Goal: Information Seeking & Learning: Get advice/opinions

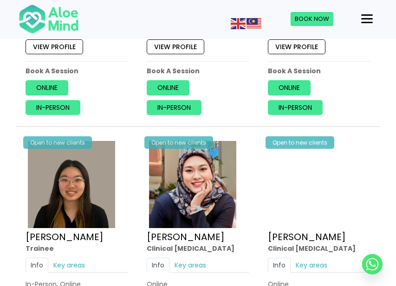
scroll to position [1625, 0]
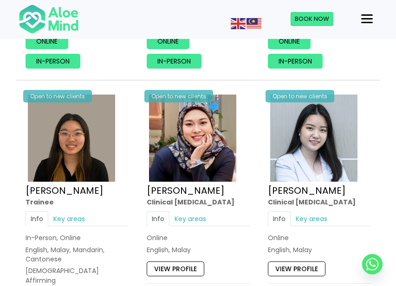
click at [165, 240] on div "Open to new clients Yasmin Clinical psychologist Info Key areas Online English,…" at bounding box center [198, 205] width 117 height 240
click at [168, 262] on link "View profile" at bounding box center [176, 269] width 58 height 15
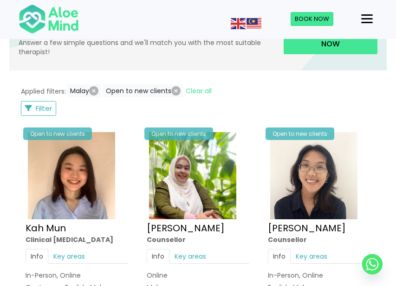
scroll to position [464, 0]
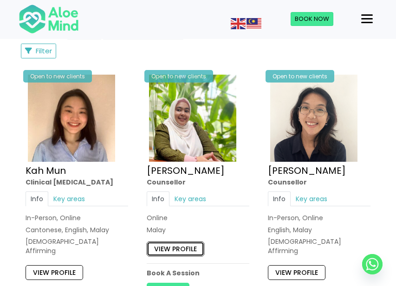
click at [179, 245] on link "View profile" at bounding box center [176, 249] width 58 height 15
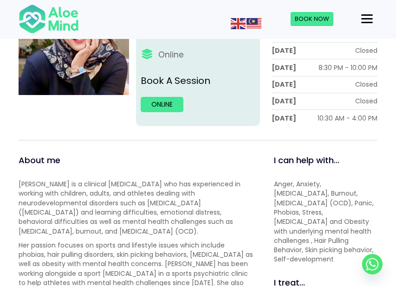
scroll to position [186, 0]
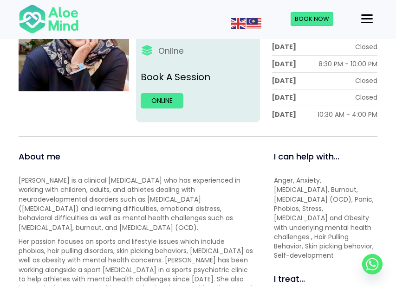
click at [213, 201] on span "Yasmin is a clinical psychologist who has experienced in working with children,…" at bounding box center [130, 204] width 222 height 56
drag, startPoint x: 213, startPoint y: 201, endPoint x: 179, endPoint y: 217, distance: 37.4
click at [179, 217] on span "Yasmin is a clinical psychologist who has experienced in working with children,…" at bounding box center [130, 204] width 222 height 56
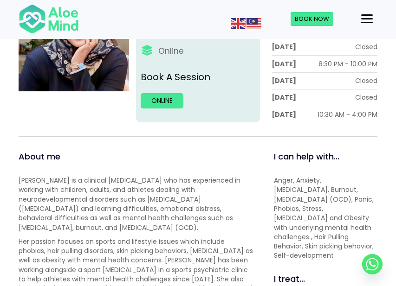
click at [279, 178] on span "Anger, Anxiety, Depression, Burnout, Obsessive Compulsive Disorder (OCD), Panic…" at bounding box center [324, 218] width 100 height 84
drag, startPoint x: 279, startPoint y: 178, endPoint x: 290, endPoint y: 188, distance: 15.1
click at [290, 188] on span "Anger, Anxiety, Depression, Burnout, Obsessive Compulsive Disorder (OCD), Panic…" at bounding box center [324, 218] width 100 height 84
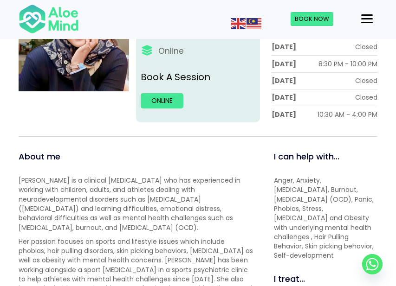
drag, startPoint x: 290, startPoint y: 188, endPoint x: 319, endPoint y: 181, distance: 29.5
click at [319, 181] on span "Anger, Anxiety, Depression, Burnout, Obsessive Compulsive Disorder (OCD), Panic…" at bounding box center [324, 218] width 100 height 84
drag, startPoint x: 319, startPoint y: 181, endPoint x: 341, endPoint y: 178, distance: 22.5
click at [341, 178] on span "Anger, Anxiety, Depression, Burnout, Obsessive Compulsive Disorder (OCD), Panic…" at bounding box center [324, 218] width 100 height 84
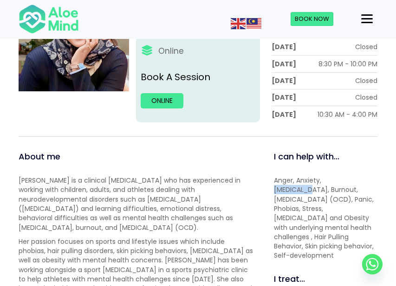
click at [341, 178] on span "Anger, Anxiety, Depression, Burnout, Obsessive Compulsive Disorder (OCD), Panic…" at bounding box center [324, 218] width 100 height 84
drag, startPoint x: 341, startPoint y: 178, endPoint x: 314, endPoint y: 209, distance: 40.8
click at [314, 209] on span "Anger, Anxiety, Depression, Burnout, Obsessive Compulsive Disorder (OCD), Panic…" at bounding box center [324, 218] width 100 height 84
drag, startPoint x: 314, startPoint y: 209, endPoint x: 344, endPoint y: 208, distance: 30.2
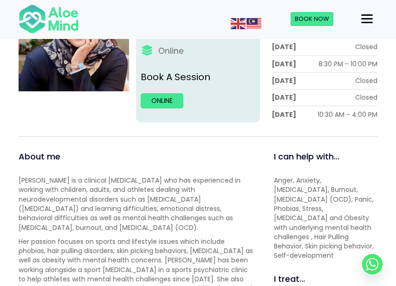
click at [344, 208] on span "Anger, Anxiety, Depression, Burnout, Obsessive Compulsive Disorder (OCD), Panic…" at bounding box center [324, 218] width 100 height 84
drag, startPoint x: 344, startPoint y: 208, endPoint x: 312, endPoint y: 210, distance: 32.5
click at [312, 210] on span "Anger, Anxiety, Depression, Burnout, Obsessive Compulsive Disorder (OCD), Panic…" at bounding box center [324, 218] width 100 height 84
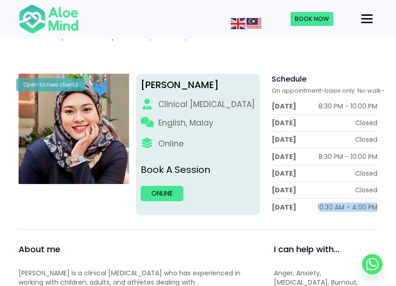
scroll to position [93, 7]
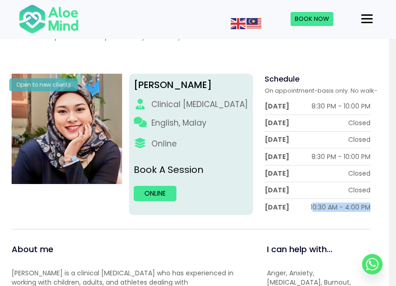
drag, startPoint x: 320, startPoint y: 206, endPoint x: 400, endPoint y: 207, distance: 79.8
click at [160, 193] on link "Online" at bounding box center [155, 193] width 43 height 15
click at [164, 191] on link "Online" at bounding box center [155, 193] width 43 height 15
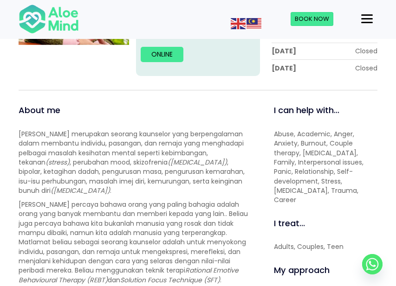
scroll to position [46, 0]
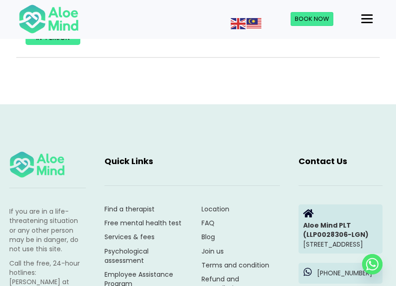
scroll to position [1950, 0]
